Goal: Information Seeking & Learning: Check status

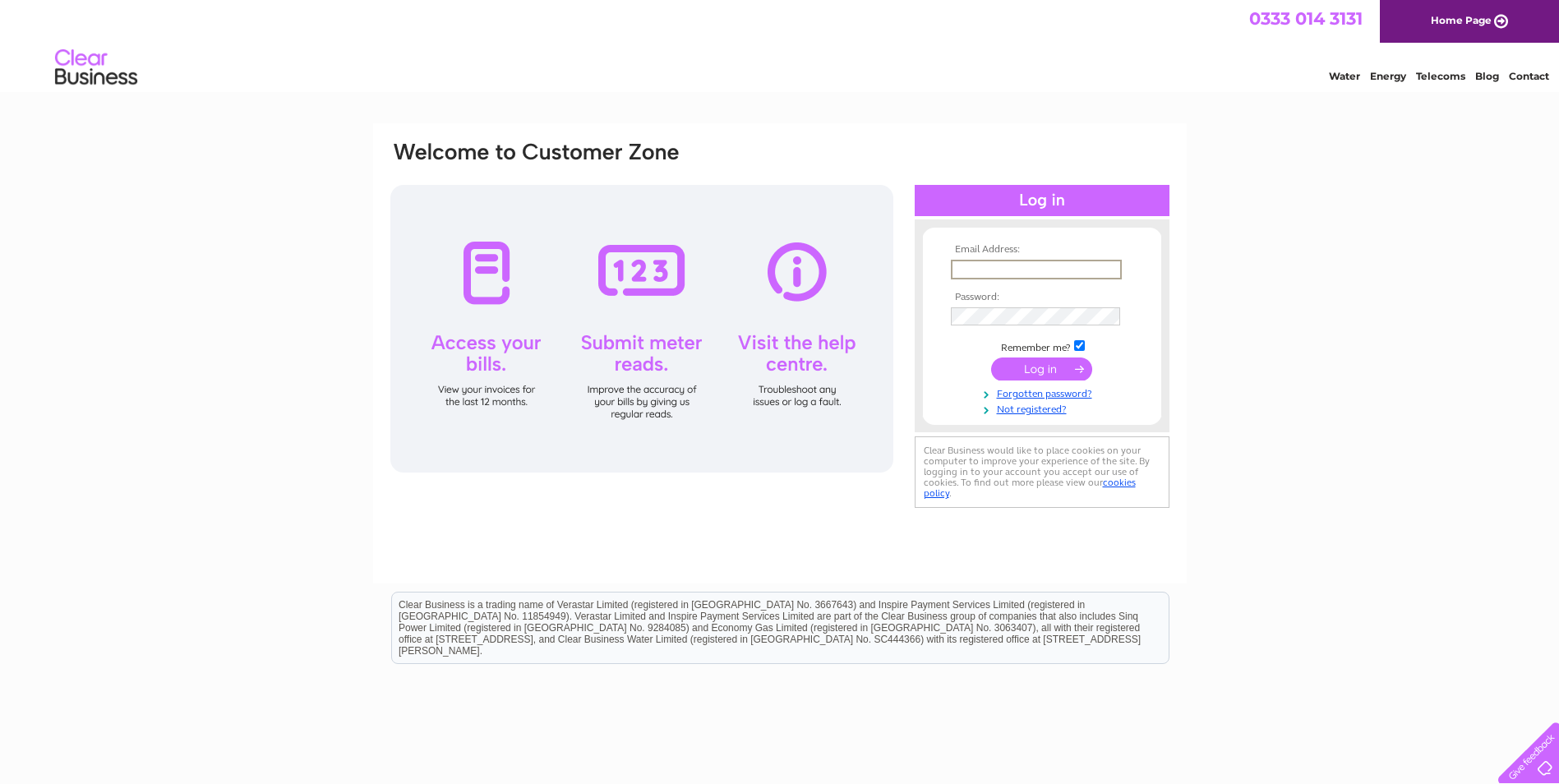
click at [962, 268] on input "text" at bounding box center [1037, 269] width 171 height 20
type input "[PERSON_NAME][EMAIL_ADDRESS][DOMAIN_NAME]"
click at [991, 358] on input "submit" at bounding box center [1042, 369] width 101 height 23
click at [1018, 364] on input "submit" at bounding box center [1042, 369] width 101 height 23
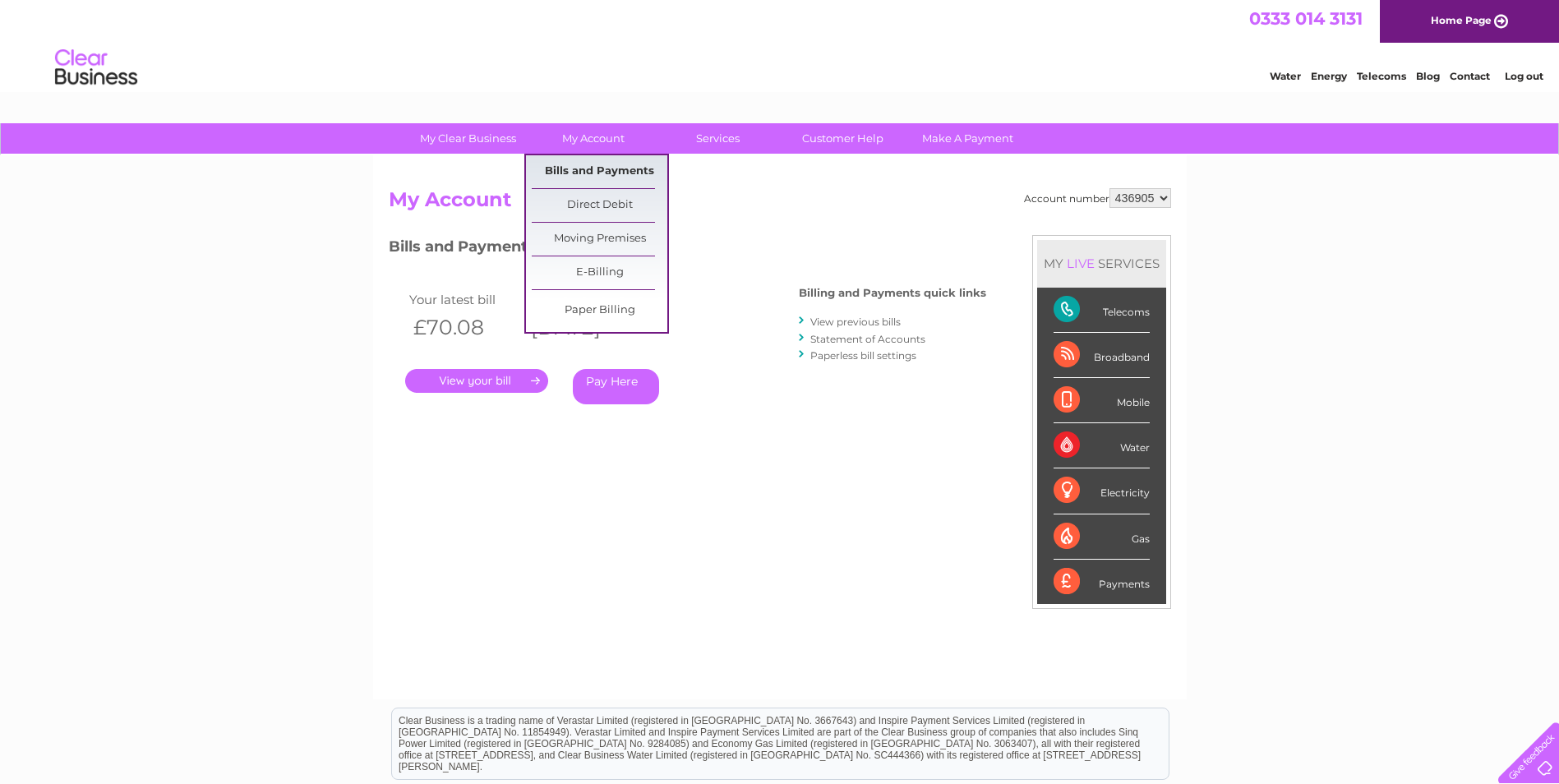
click at [609, 162] on link "Bills and Payments" at bounding box center [599, 171] width 136 height 33
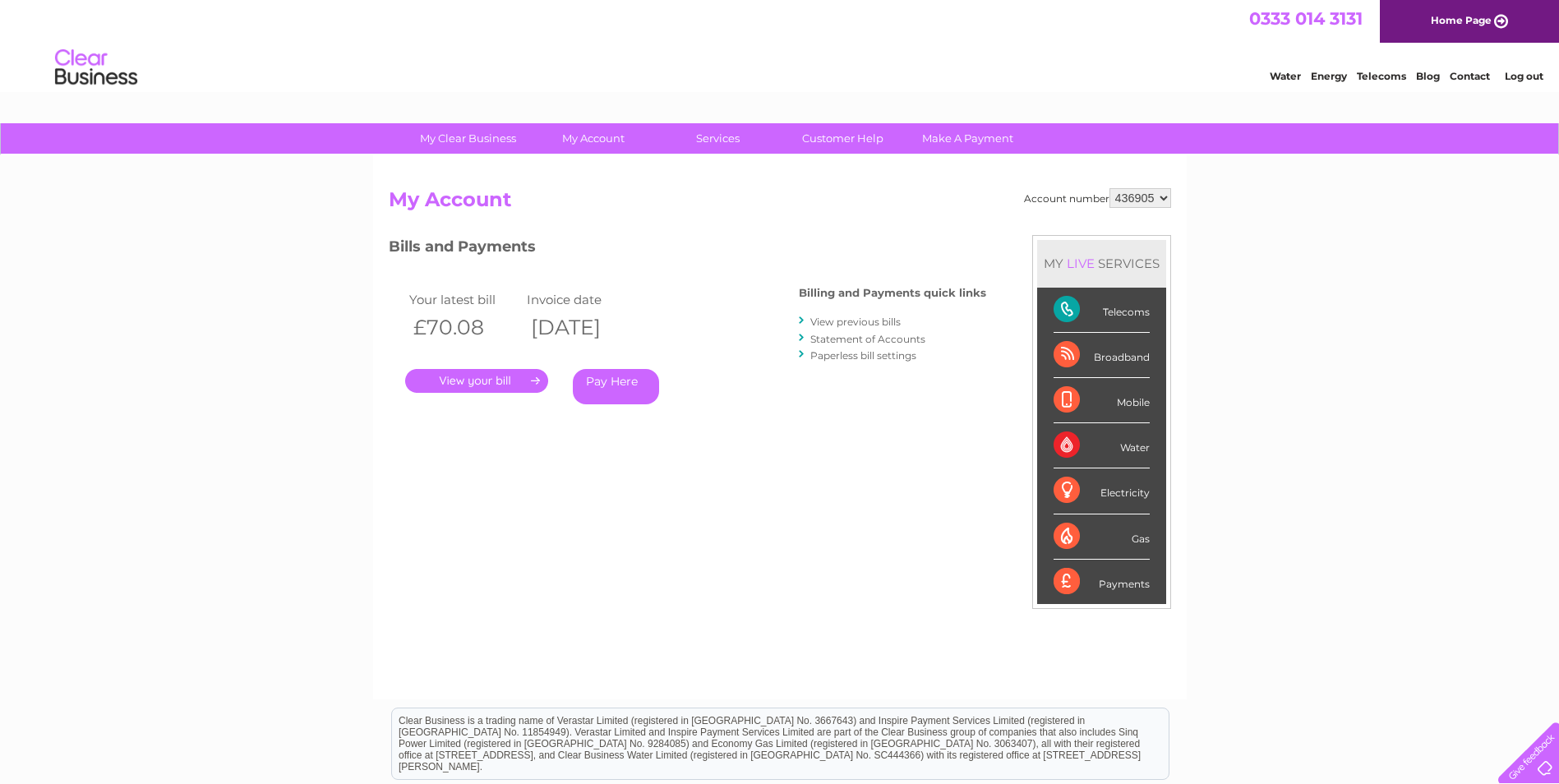
click at [517, 373] on link "." at bounding box center [477, 381] width 143 height 24
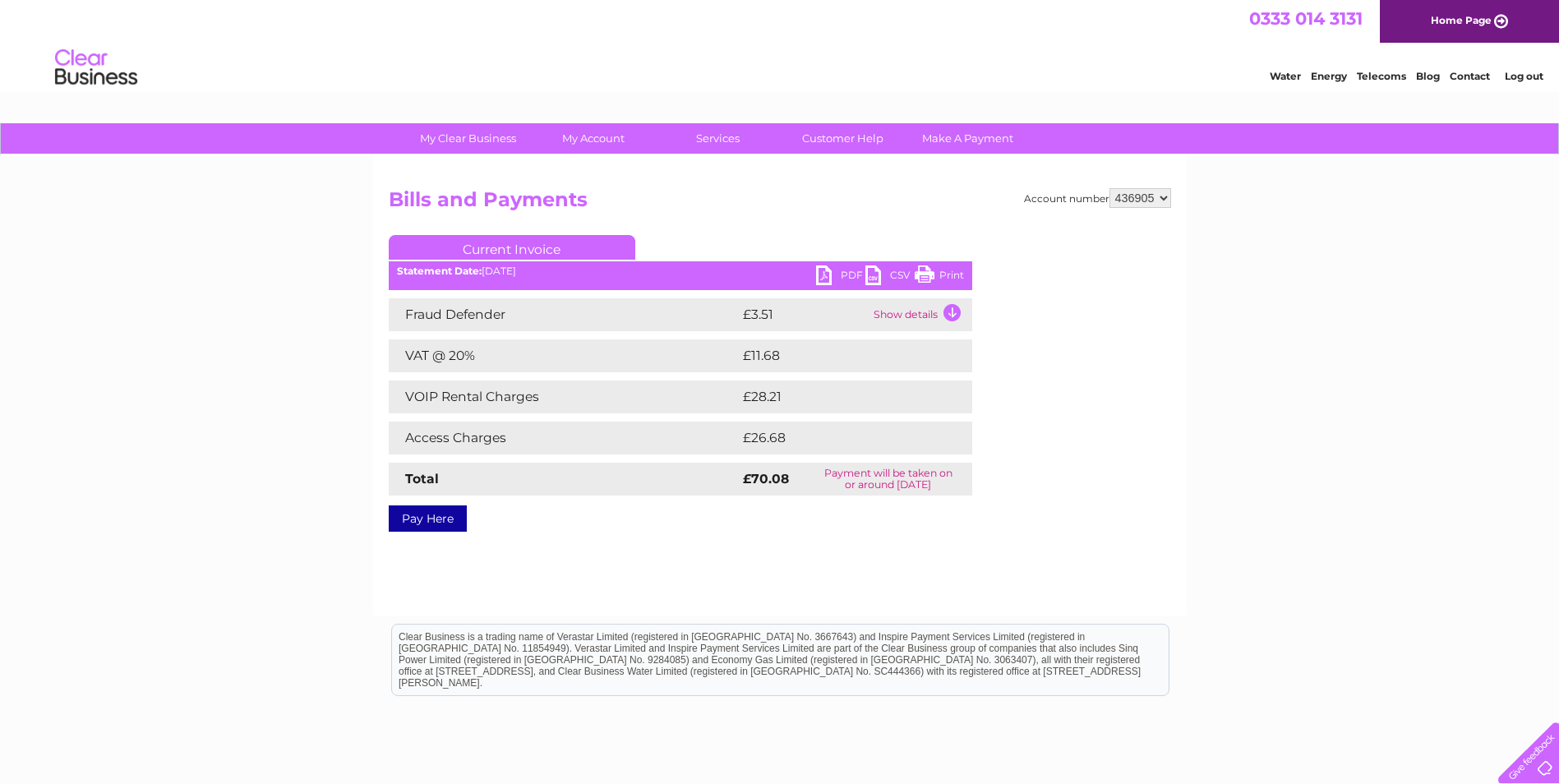
click at [844, 274] on link "PDF" at bounding box center [840, 278] width 49 height 24
click at [850, 273] on link "PDF" at bounding box center [840, 278] width 49 height 24
click at [845, 273] on link "PDF" at bounding box center [840, 278] width 49 height 24
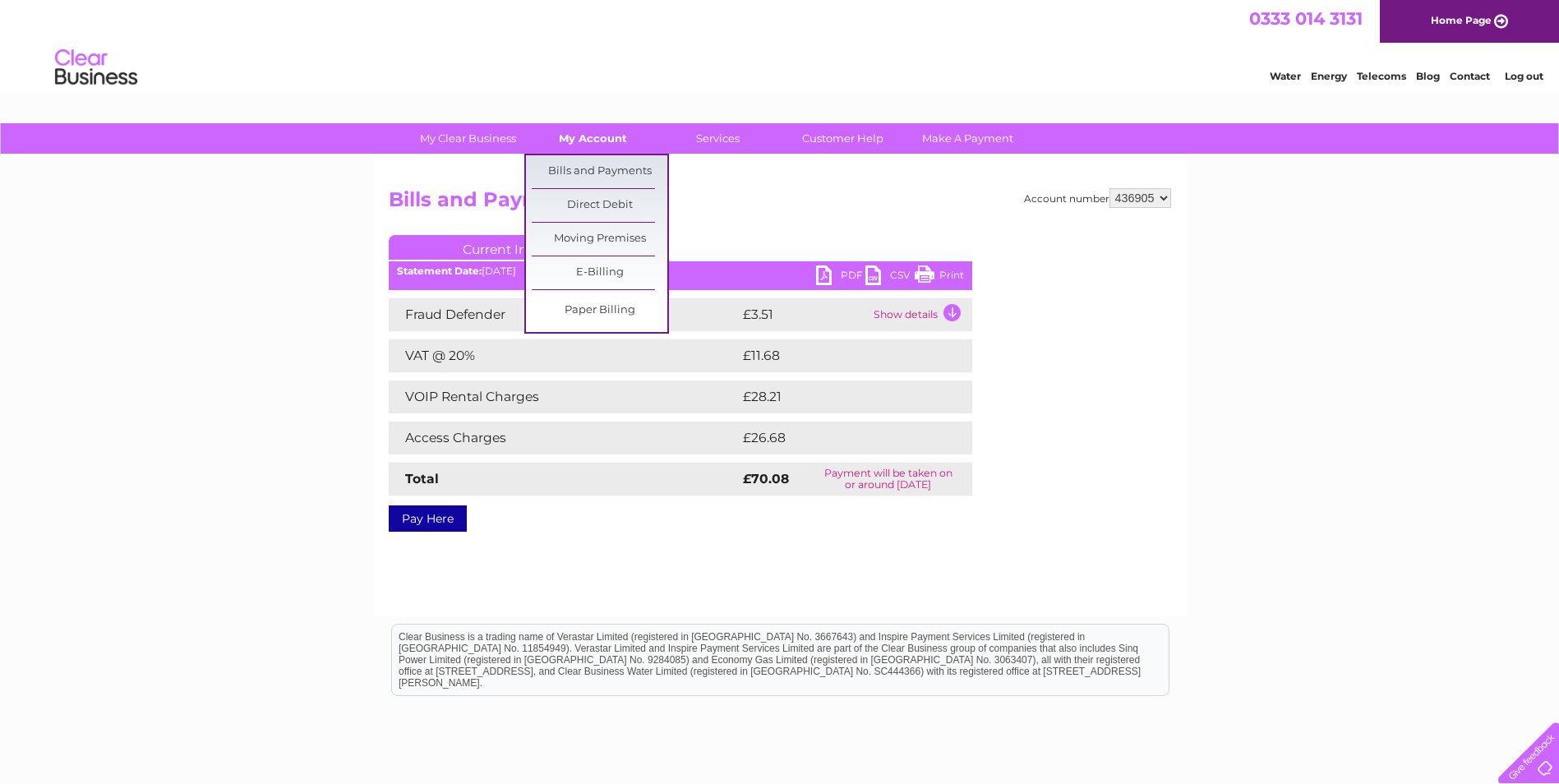
click at [601, 137] on link "My Account" at bounding box center [593, 138] width 136 height 31
click at [599, 163] on link "Bills and Payments" at bounding box center [599, 171] width 136 height 33
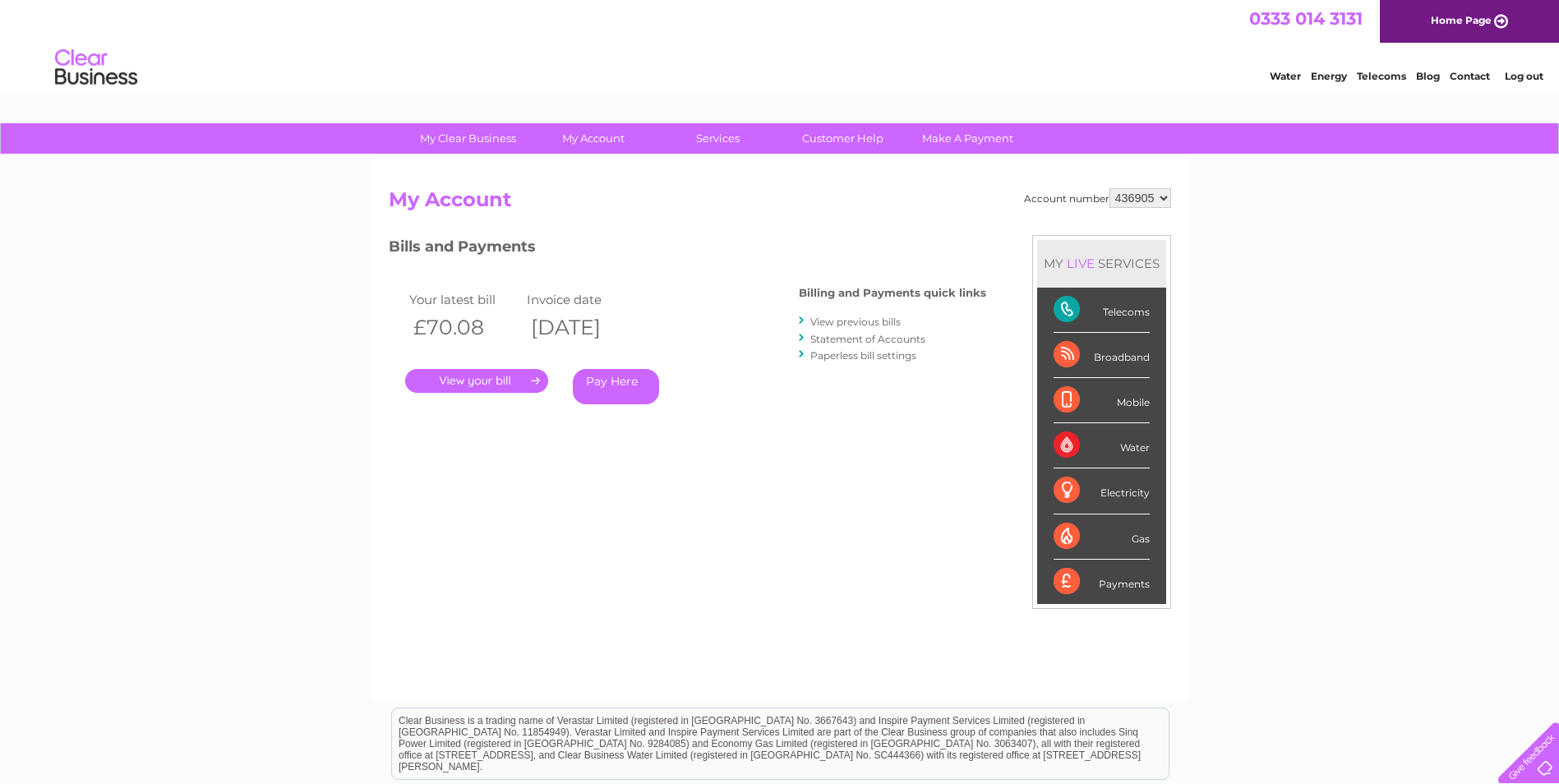
click at [844, 320] on link "View previous bills" at bounding box center [855, 321] width 90 height 12
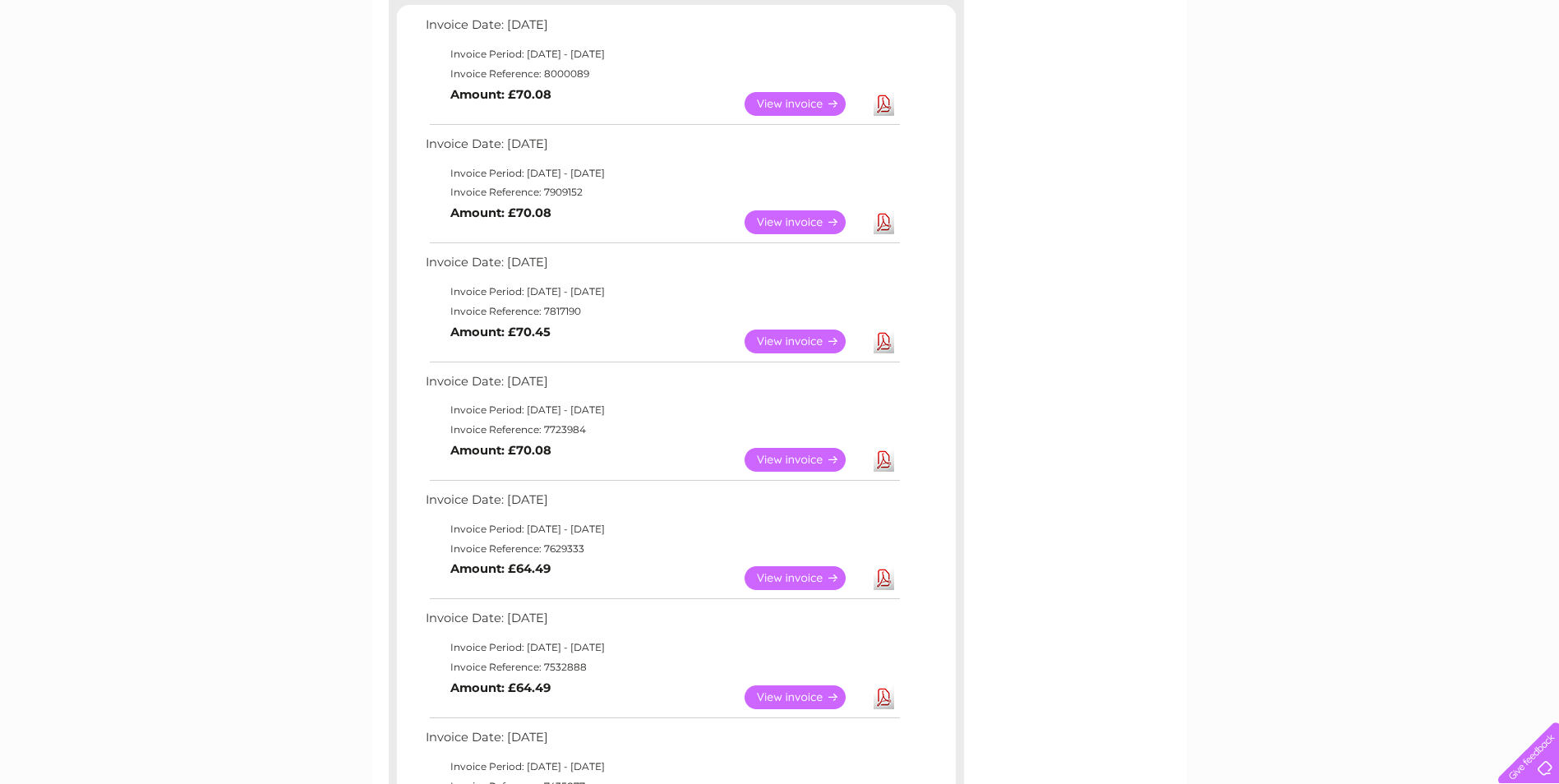
scroll to position [329, 0]
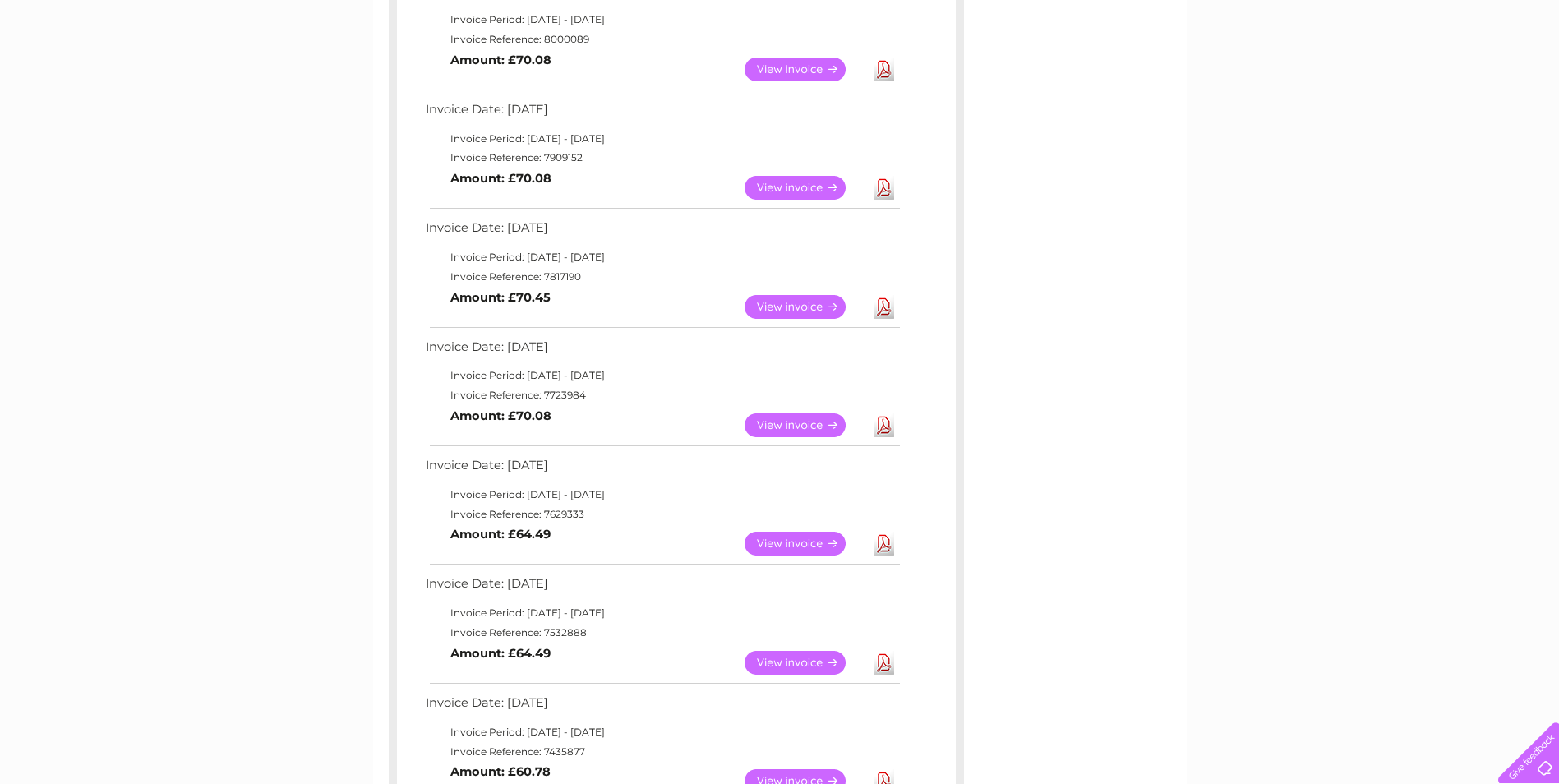
click at [802, 424] on link "View" at bounding box center [805, 425] width 121 height 24
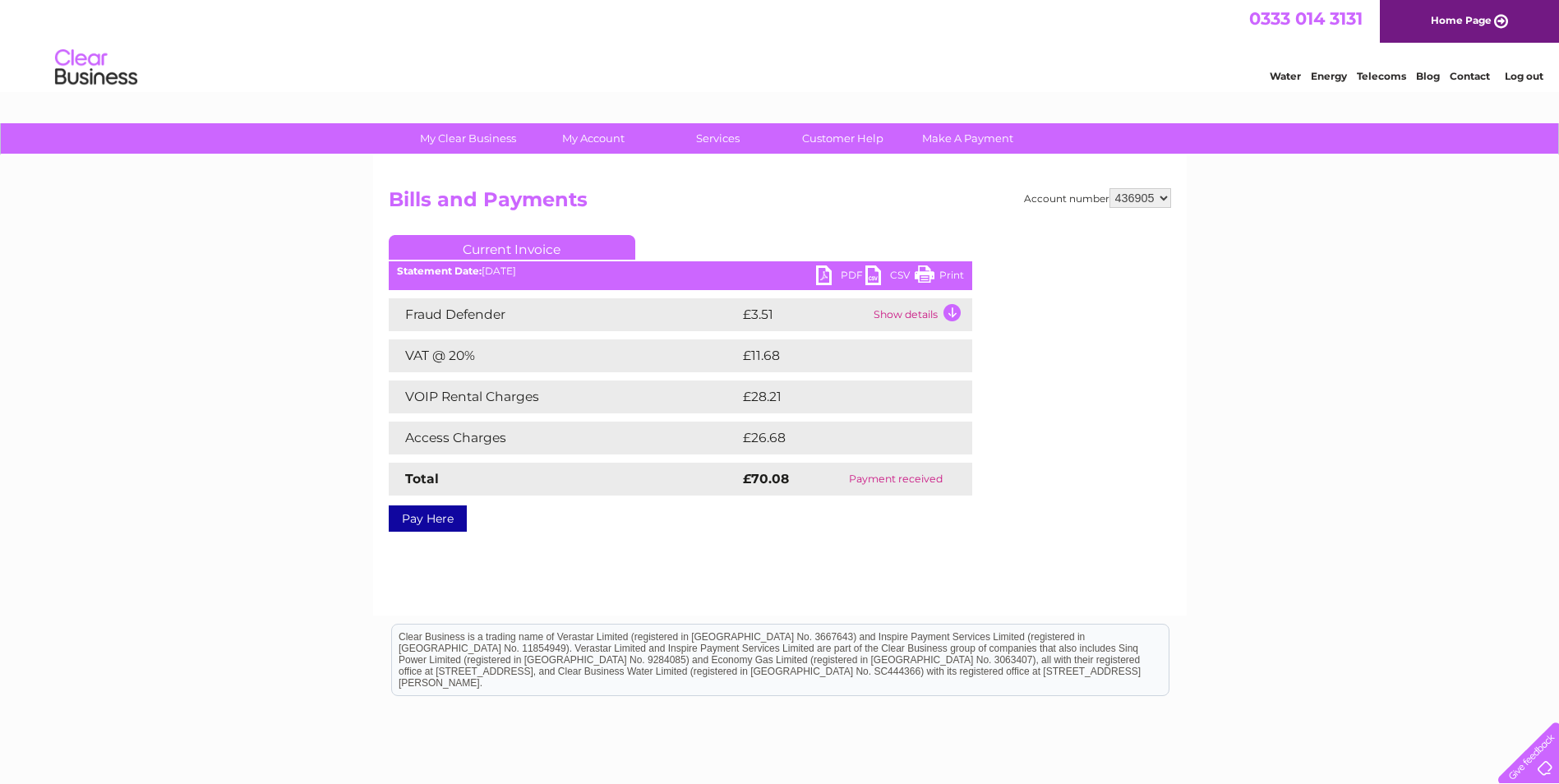
click at [837, 267] on link "PDF" at bounding box center [840, 278] width 49 height 24
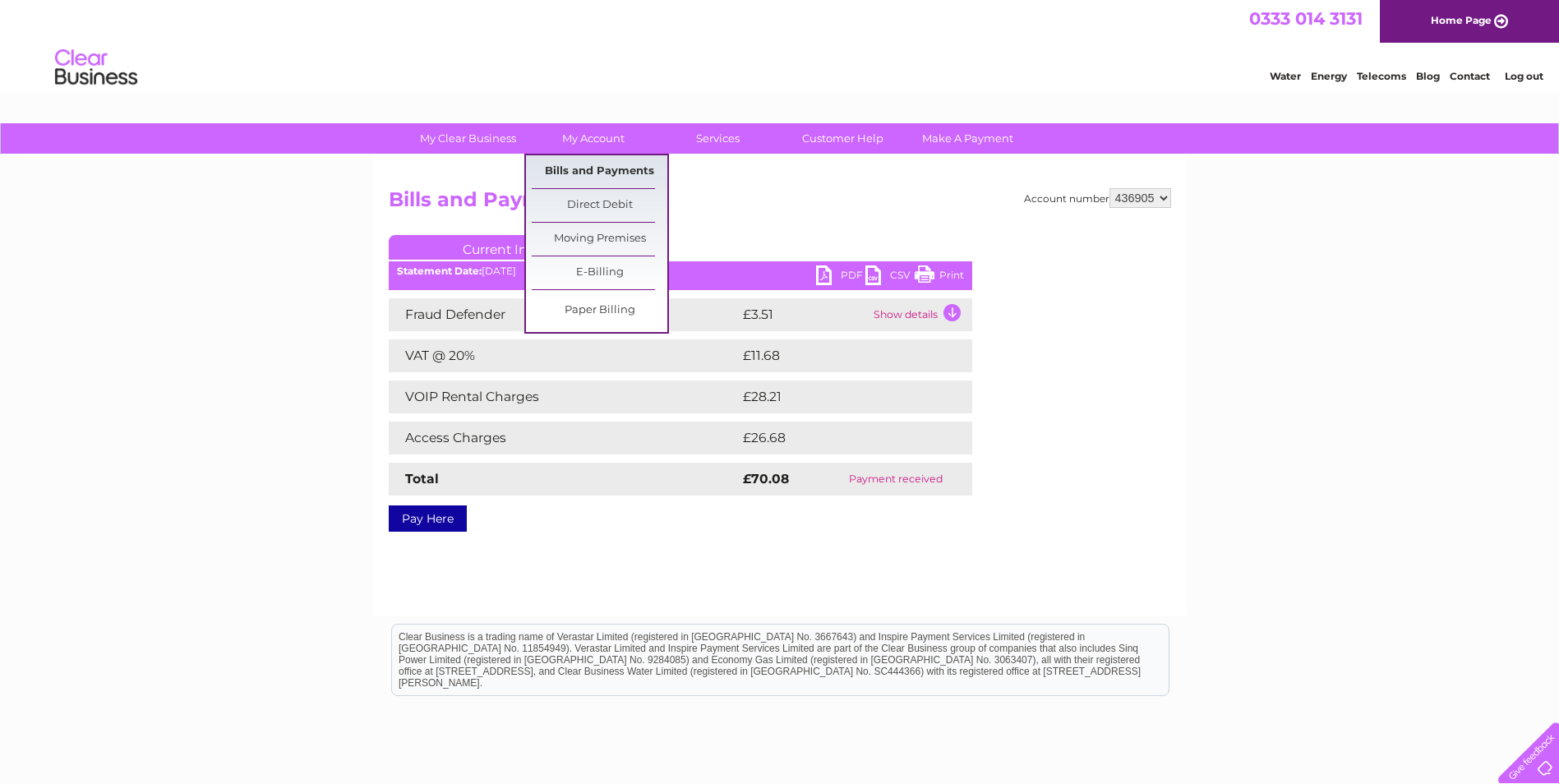
click at [595, 161] on link "Bills and Payments" at bounding box center [599, 171] width 136 height 33
click at [592, 166] on link "Bills and Payments" at bounding box center [599, 171] width 136 height 33
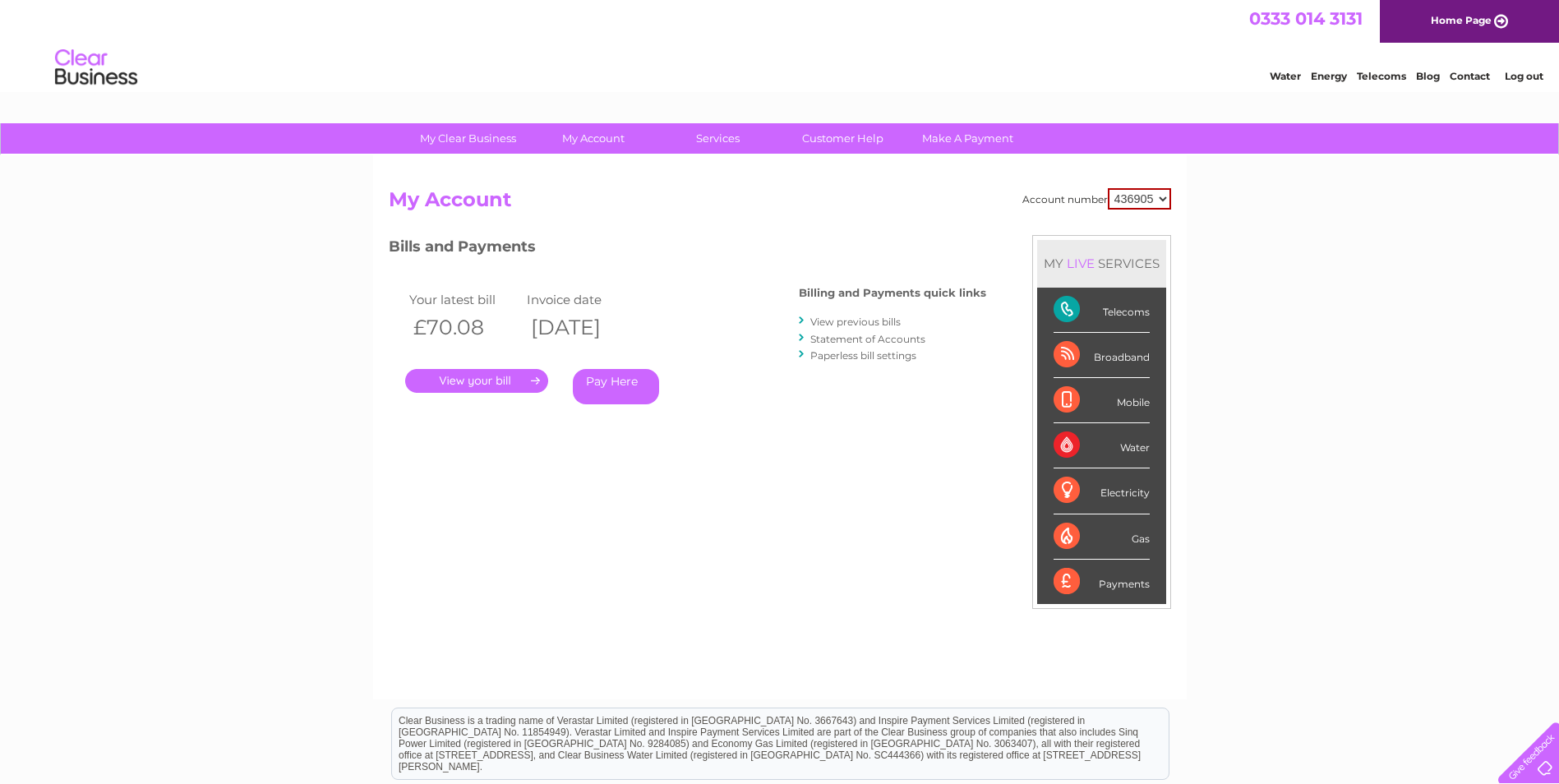
click at [857, 317] on link "View previous bills" at bounding box center [855, 321] width 90 height 12
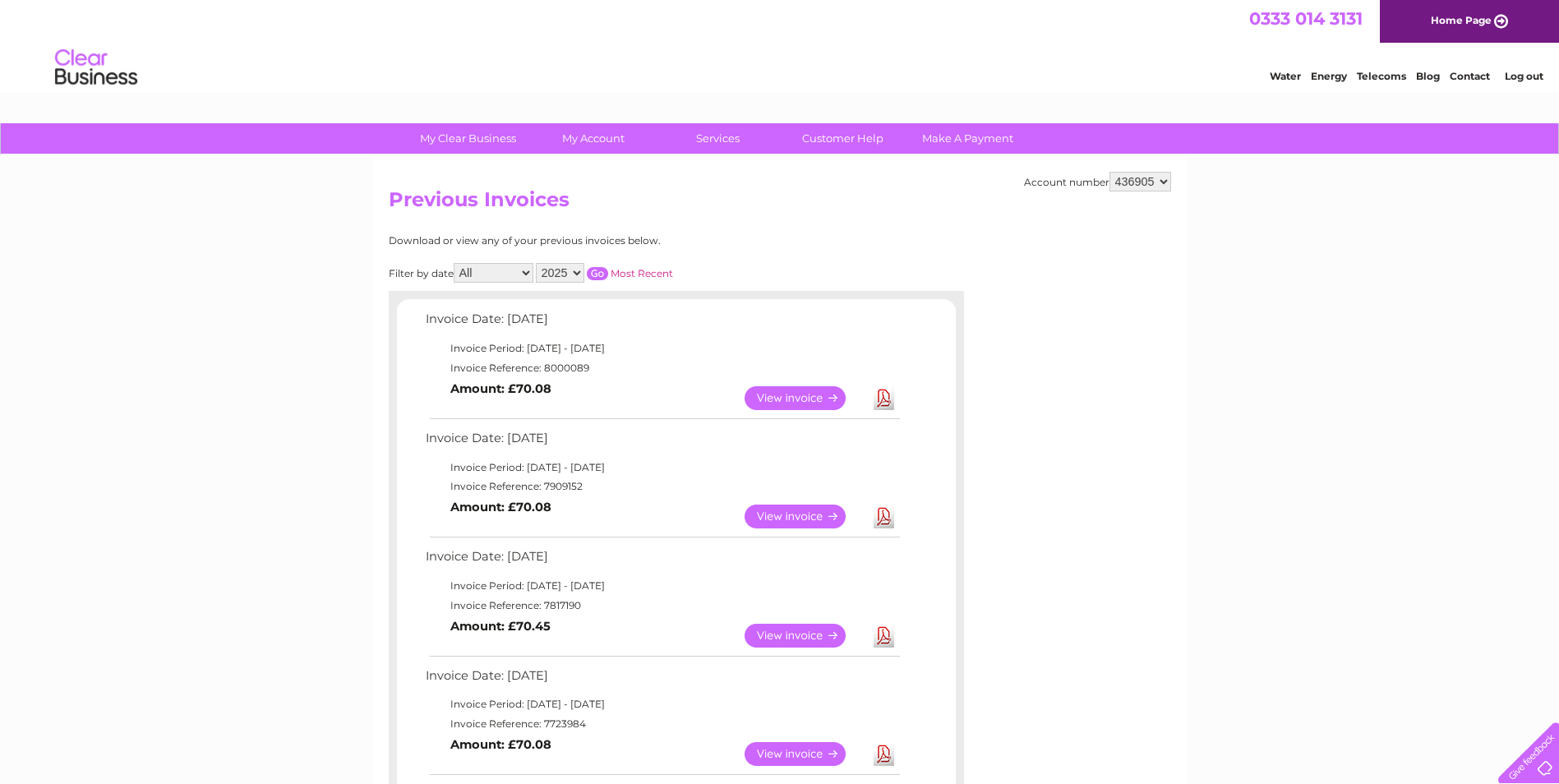
click at [792, 635] on link "View" at bounding box center [805, 635] width 121 height 24
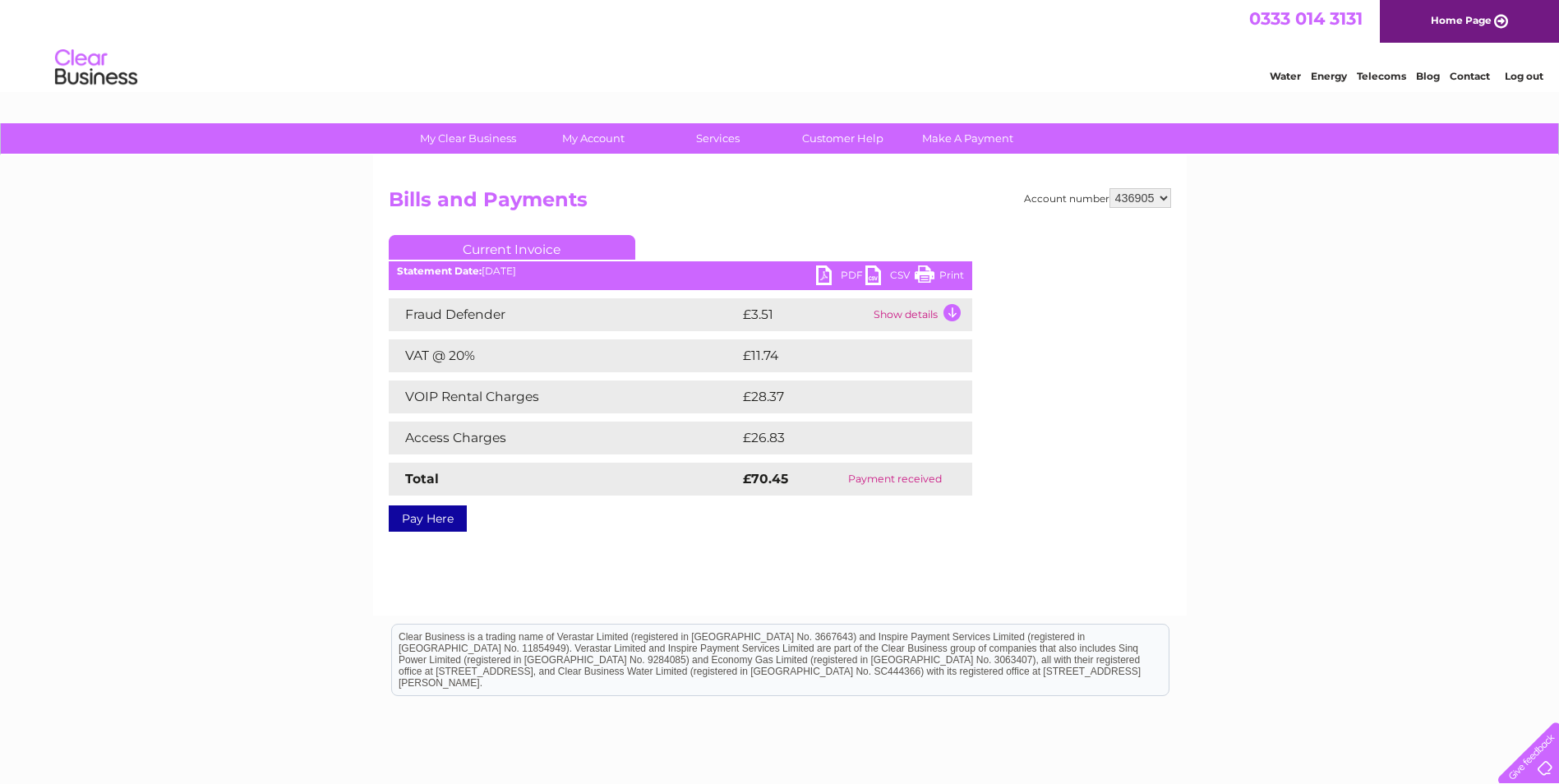
click at [838, 267] on link "PDF" at bounding box center [840, 278] width 49 height 24
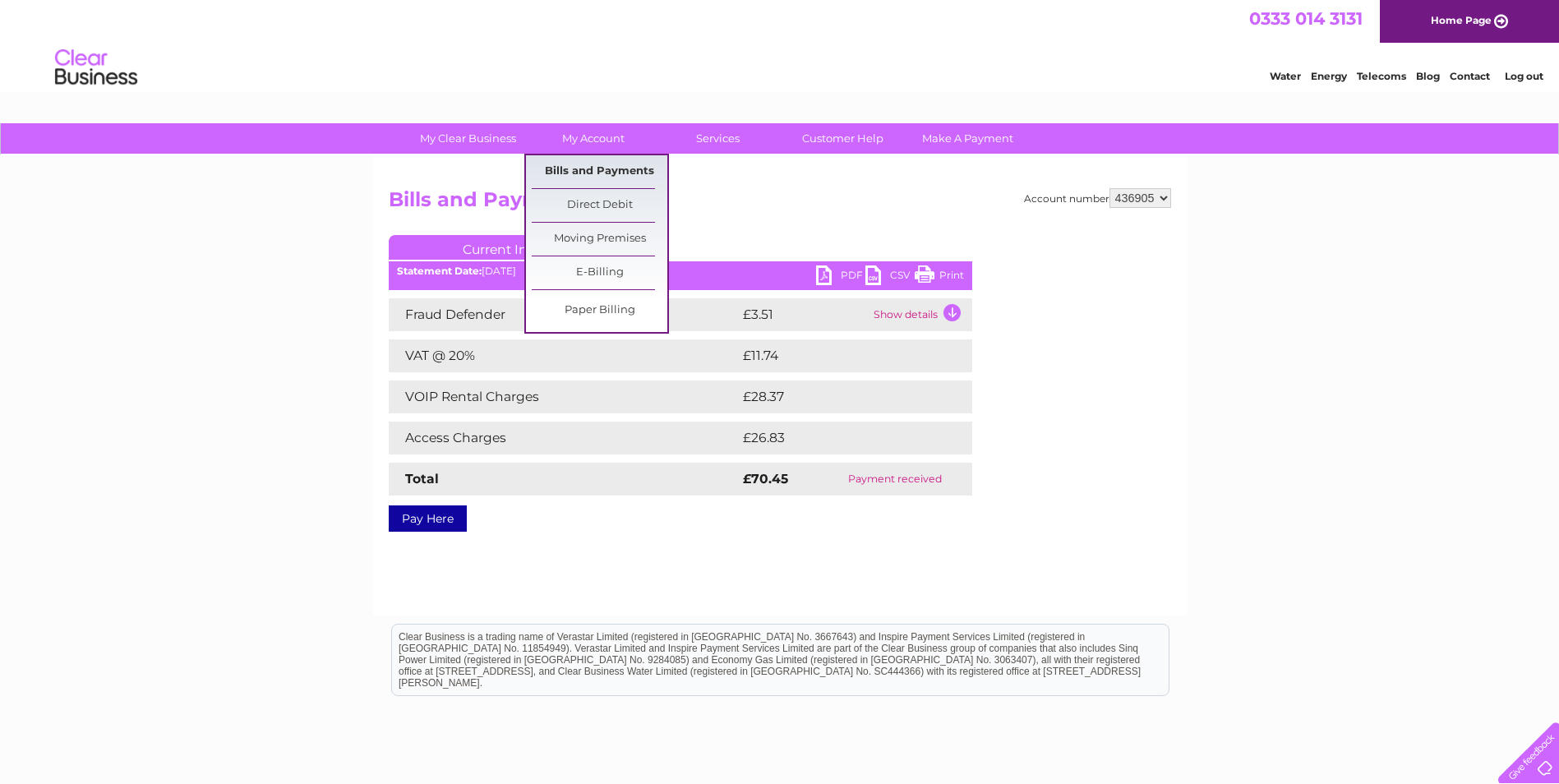
click at [576, 162] on link "Bills and Payments" at bounding box center [599, 171] width 136 height 33
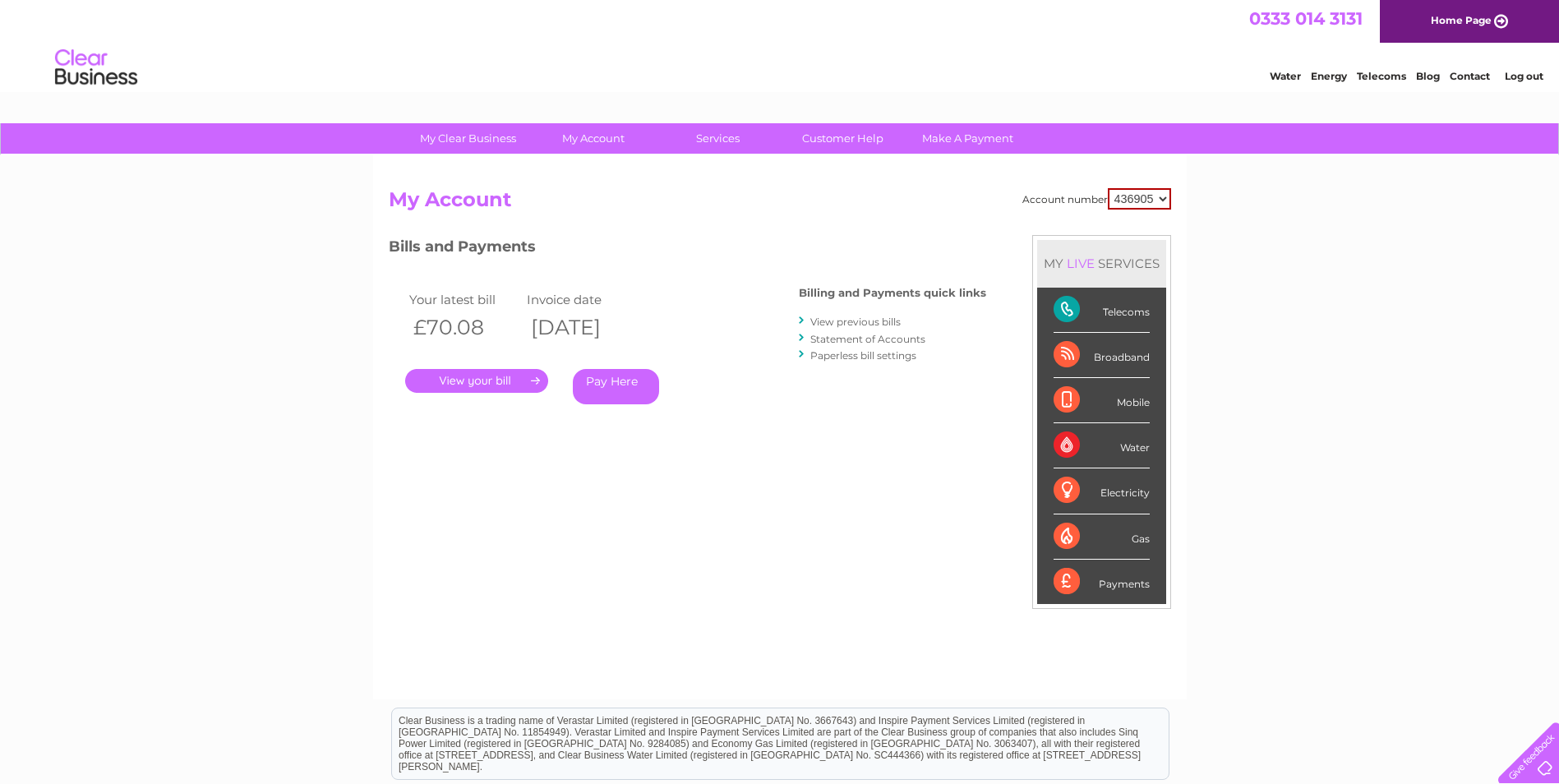
click at [868, 324] on link "View previous bills" at bounding box center [855, 321] width 90 height 12
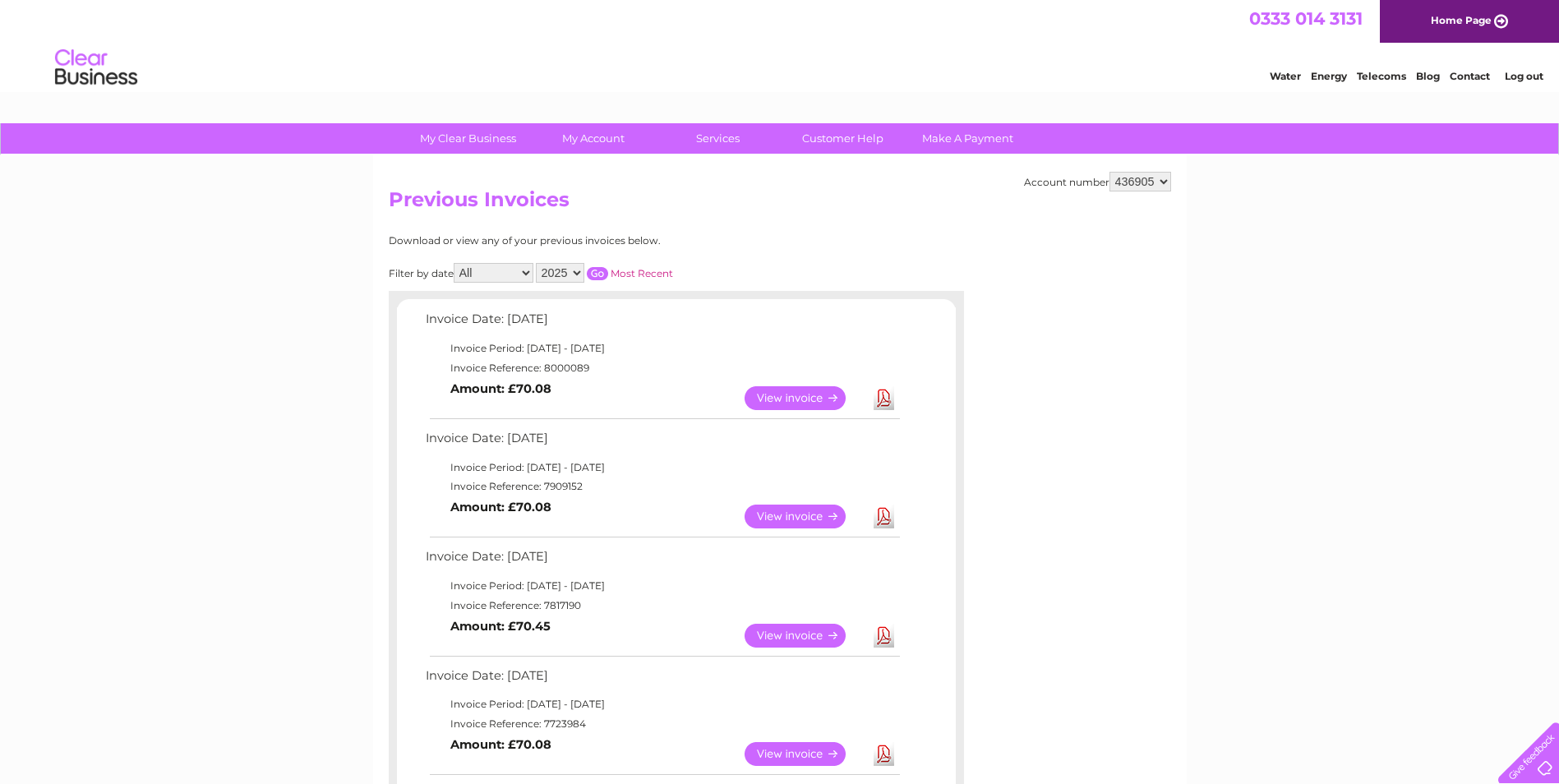
click at [786, 514] on link "View" at bounding box center [805, 516] width 121 height 24
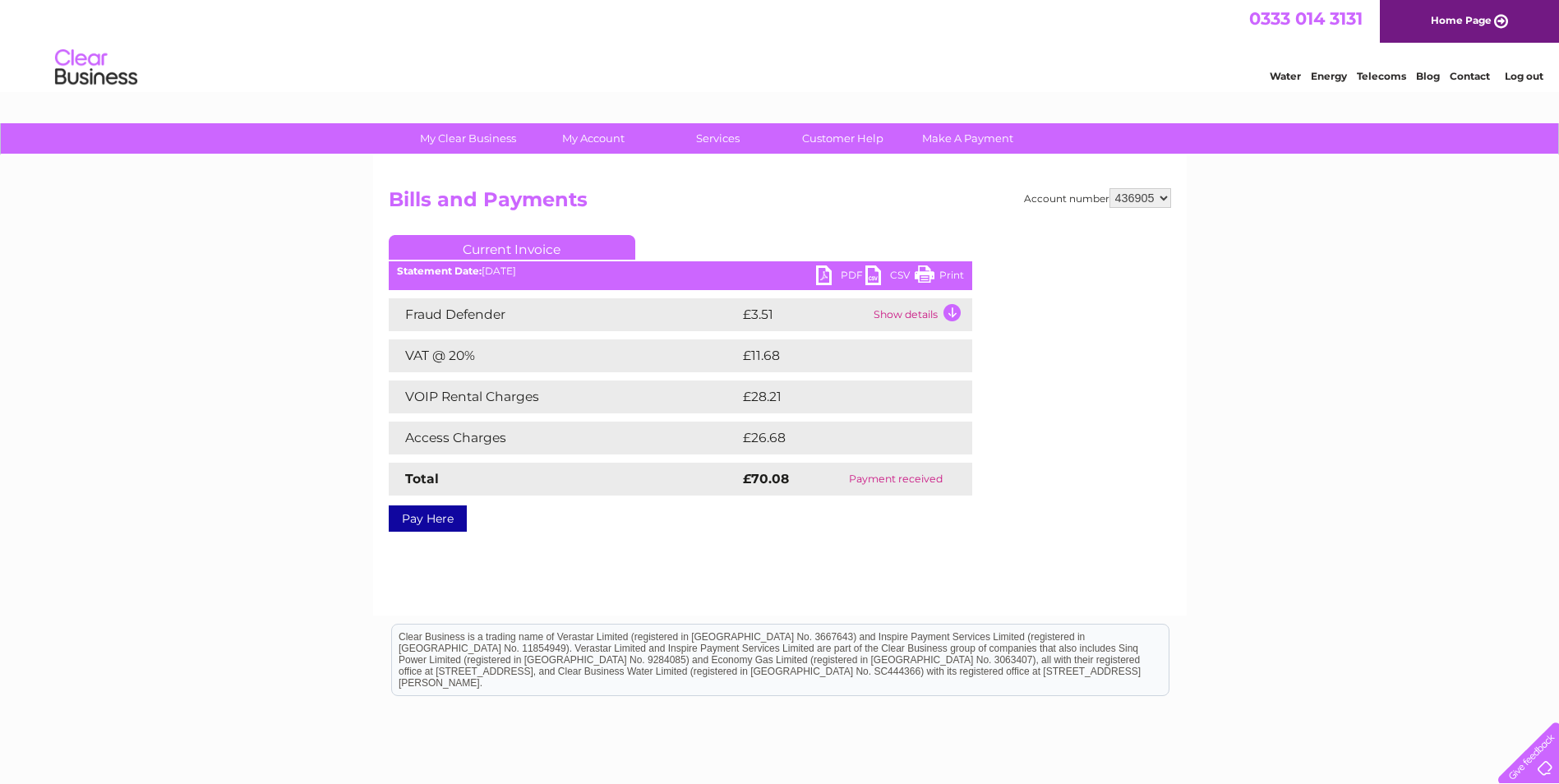
click at [851, 271] on link "PDF" at bounding box center [840, 278] width 49 height 24
click at [826, 274] on link "PDF" at bounding box center [840, 278] width 49 height 24
click at [1518, 77] on link "Log out" at bounding box center [1525, 75] width 39 height 12
